Goal: Find specific page/section: Find specific page/section

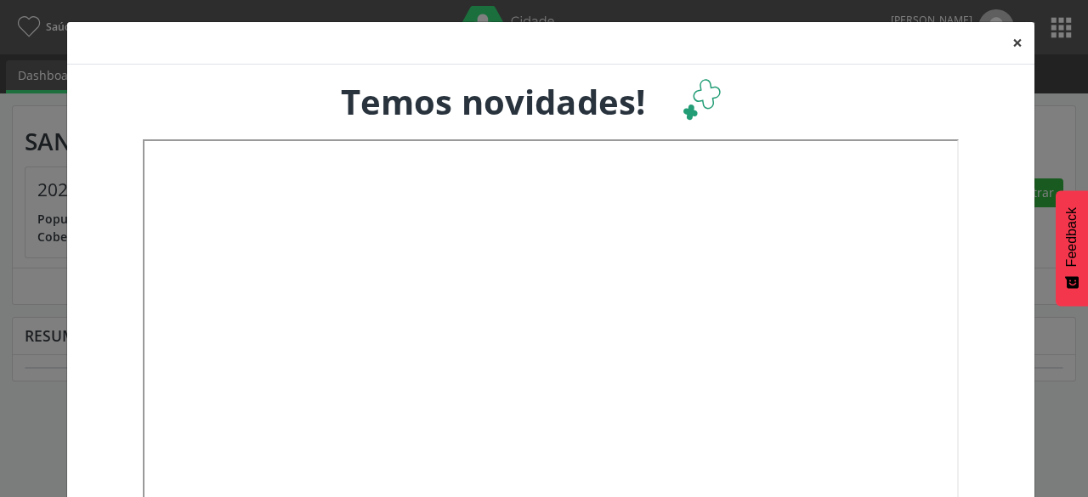
click at [1015, 44] on button "×" at bounding box center [1017, 43] width 34 height 42
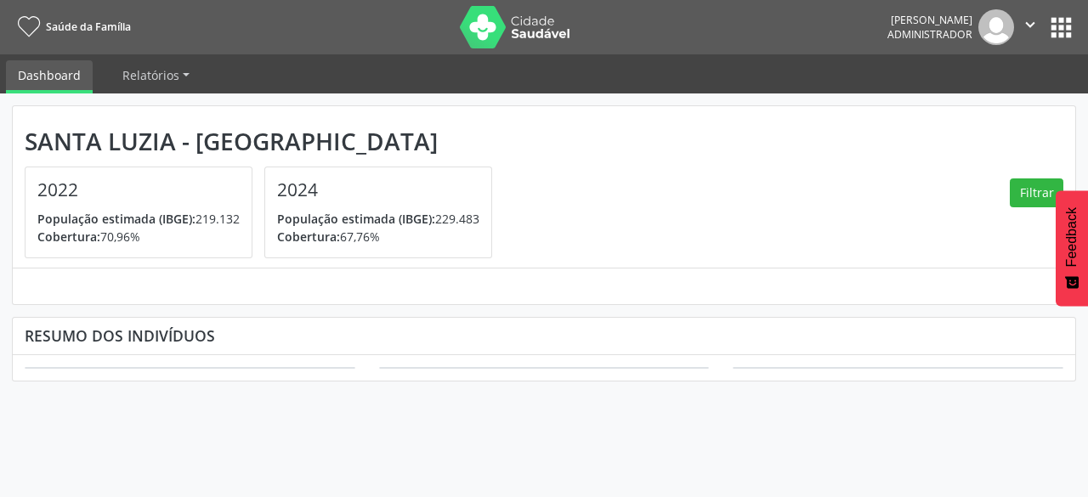
click at [1066, 30] on button "apps" at bounding box center [1061, 28] width 30 height 30
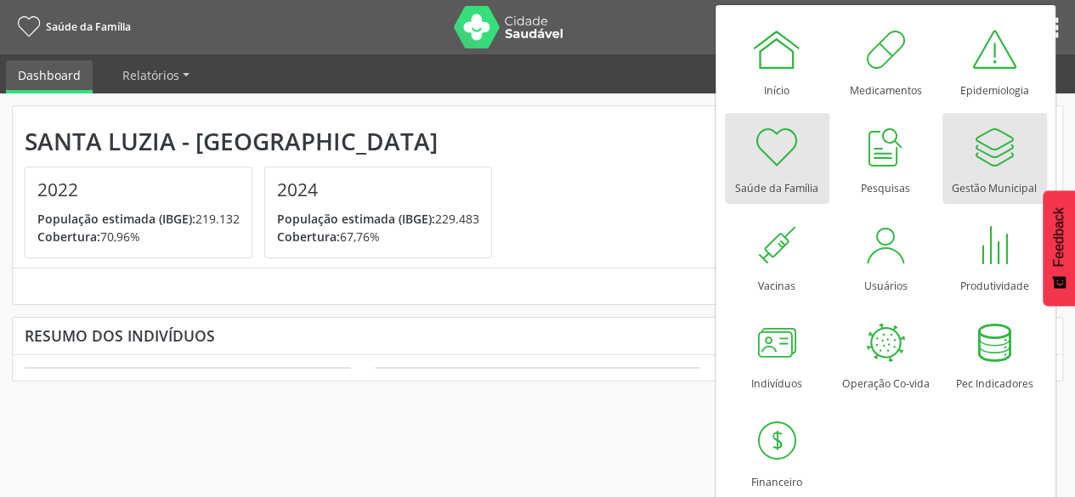
click at [995, 148] on div at bounding box center [994, 147] width 51 height 51
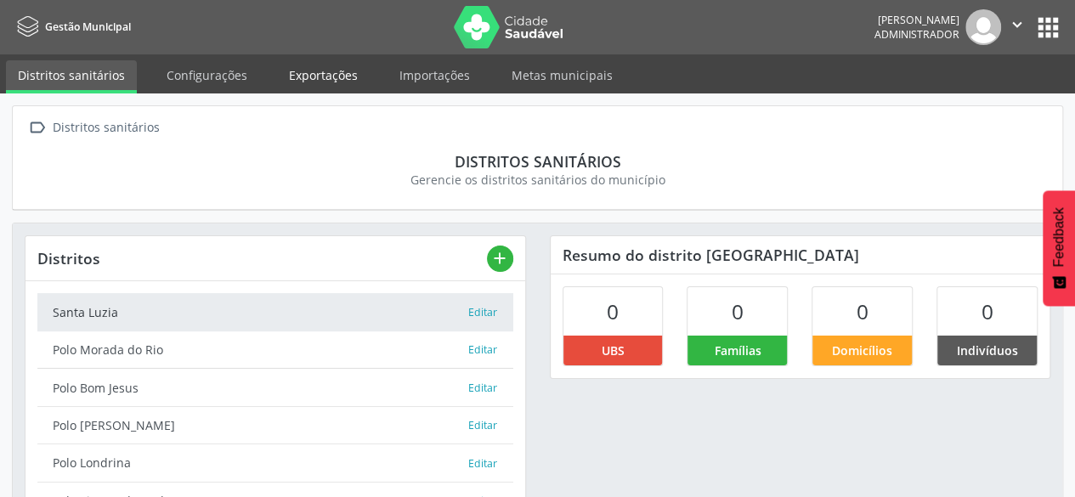
click at [326, 69] on link "Exportações" at bounding box center [323, 75] width 93 height 30
